Goal: Ask a question

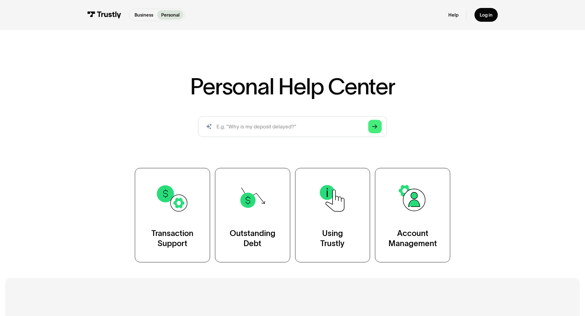
scroll to position [277, 0]
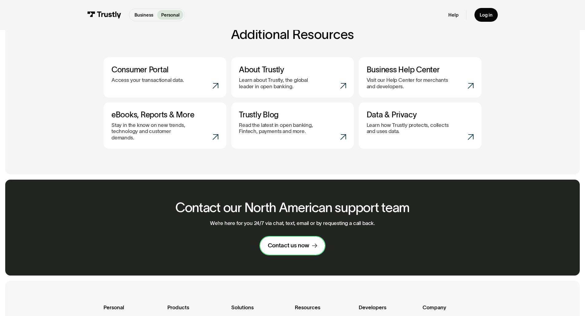
click at [290, 246] on link "Contact us now" at bounding box center [292, 246] width 65 height 18
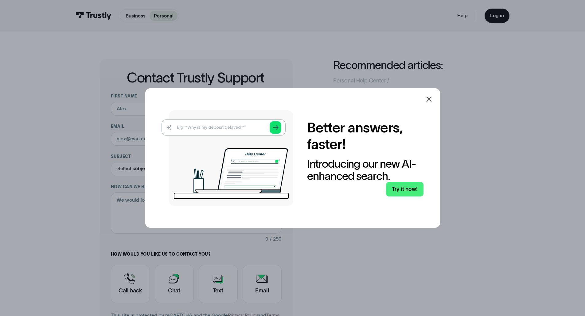
click at [274, 129] on img at bounding box center [227, 158] width 132 height 96
click at [277, 128] on img at bounding box center [227, 158] width 132 height 96
click at [249, 128] on img at bounding box center [227, 158] width 132 height 96
click at [431, 100] on icon at bounding box center [428, 99] width 7 height 7
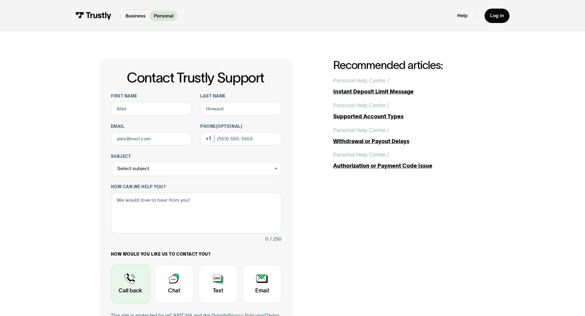
click at [129, 284] on div "Contact Trustly Support" at bounding box center [130, 284] width 39 height 38
click at [141, 114] on input "First name" at bounding box center [151, 109] width 81 height 14
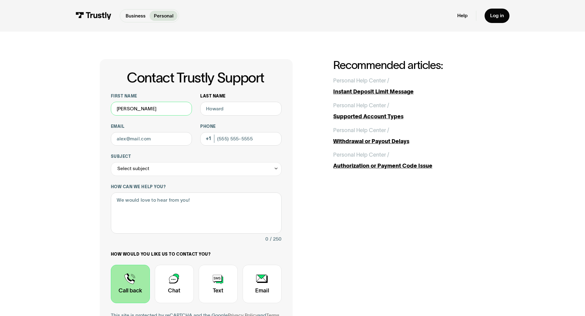
type input "[PERSON_NAME]"
click at [215, 108] on input "Last name" at bounding box center [240, 109] width 81 height 14
type input "[PERSON_NAME]"
click at [161, 141] on input "Email" at bounding box center [151, 139] width 81 height 14
type input "[EMAIL_ADDRESS][DOMAIN_NAME]"
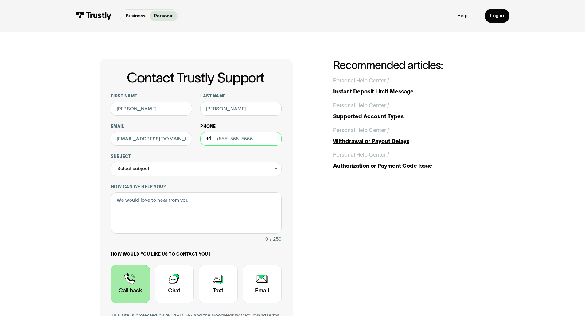
click at [226, 140] on input "Phone (Optional)" at bounding box center [240, 139] width 81 height 14
type input "[PHONE_NUMBER]"
click at [231, 175] on div "Select subject" at bounding box center [196, 169] width 171 height 14
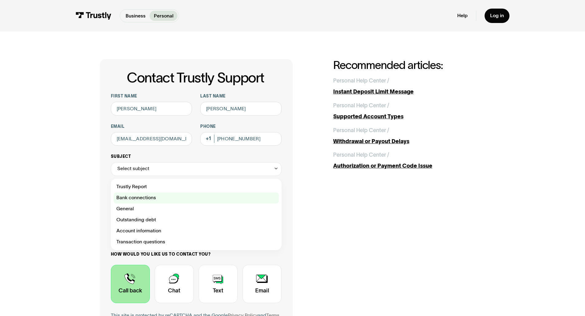
click at [225, 196] on div "Contact Trustly Support" at bounding box center [196, 198] width 165 height 11
type input "**********"
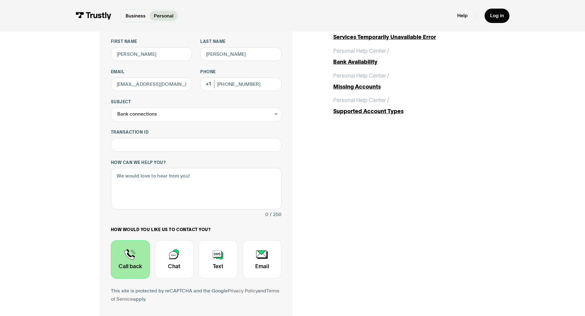
scroll to position [61, 0]
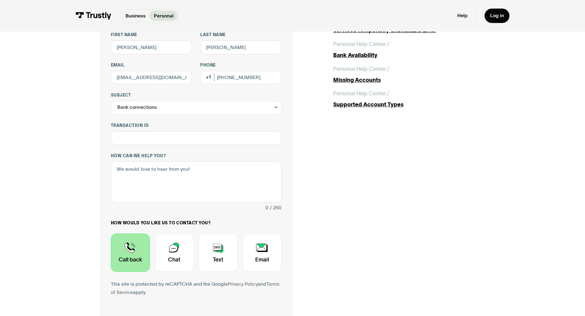
click at [125, 262] on div "Contact Trustly Support" at bounding box center [130, 253] width 39 height 38
click at [218, 166] on textarea "How can we help you?" at bounding box center [196, 181] width 171 height 41
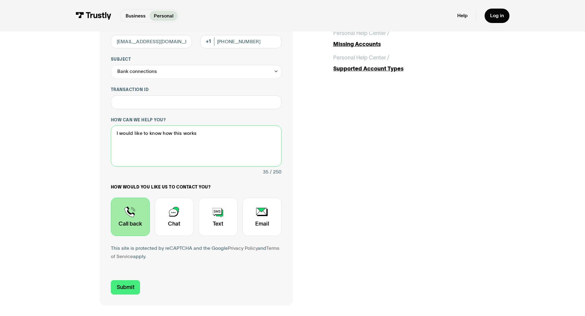
scroll to position [98, 0]
type textarea "I would like to know how this works"
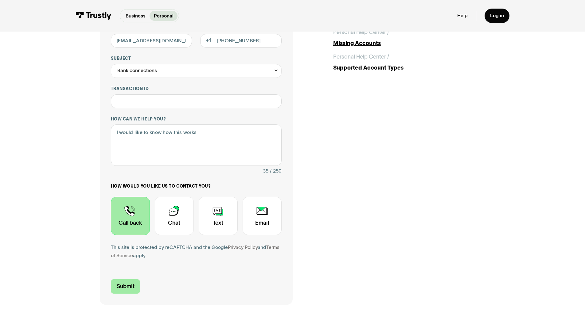
click at [126, 289] on input "Submit" at bounding box center [125, 287] width 29 height 14
type input "[PHONE_NUMBER]"
